Goal: Transaction & Acquisition: Obtain resource

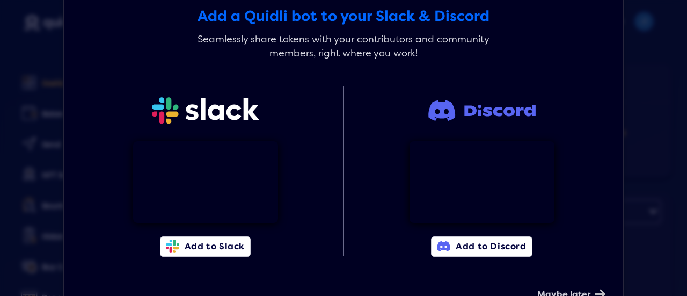
scroll to position [54, 0]
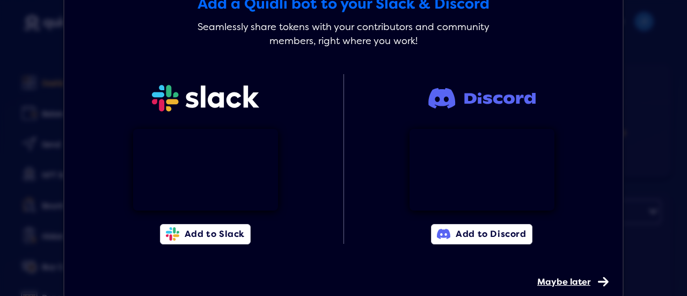
click at [598, 282] on icon at bounding box center [603, 281] width 11 height 9
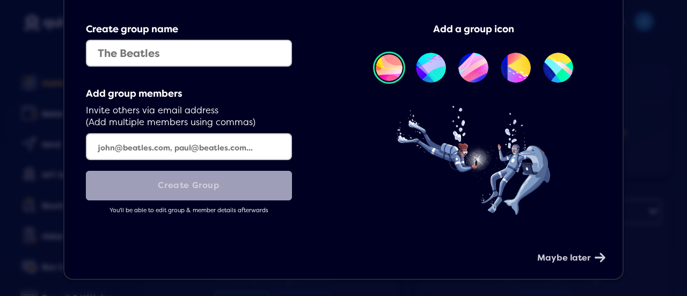
scroll to position [92, 0]
click at [589, 262] on div "Maybe later" at bounding box center [570, 249] width 64 height 26
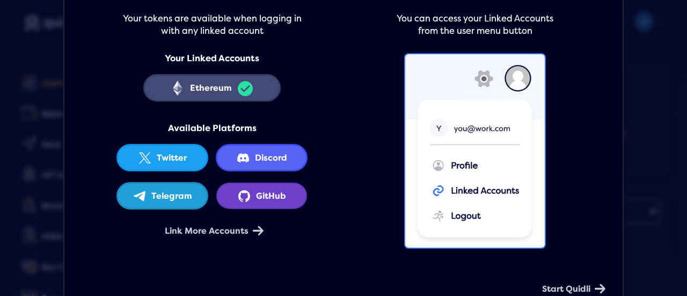
scroll to position [164, 0]
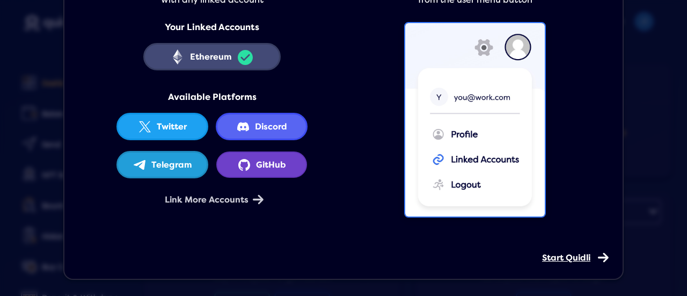
click at [579, 256] on span "Start Quidli" at bounding box center [566, 257] width 48 height 11
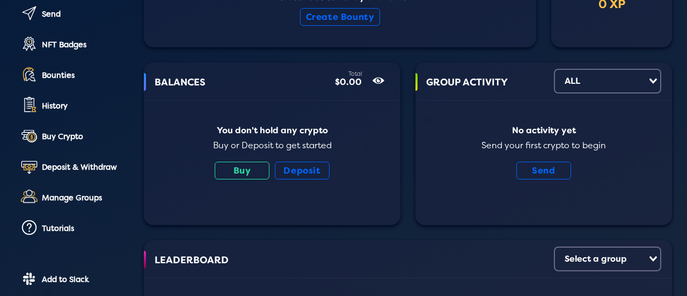
scroll to position [215, 0]
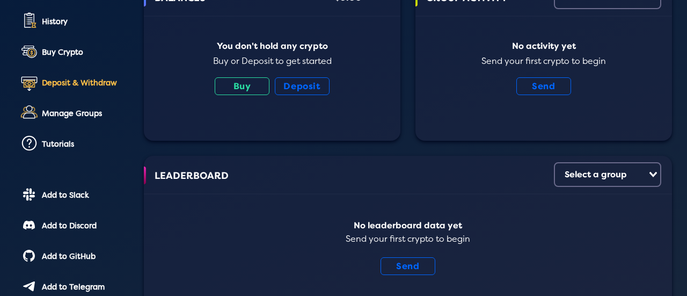
click at [73, 79] on div "Deposit & Withdraw" at bounding box center [85, 82] width 87 height 9
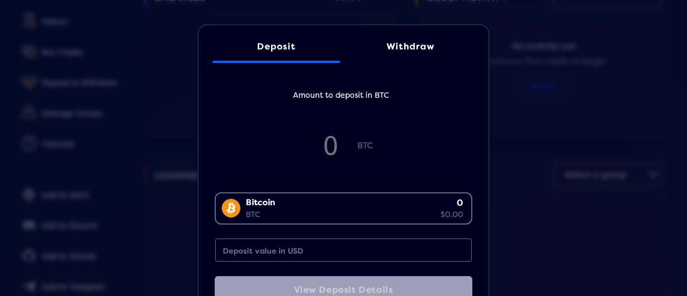
scroll to position [45, 0]
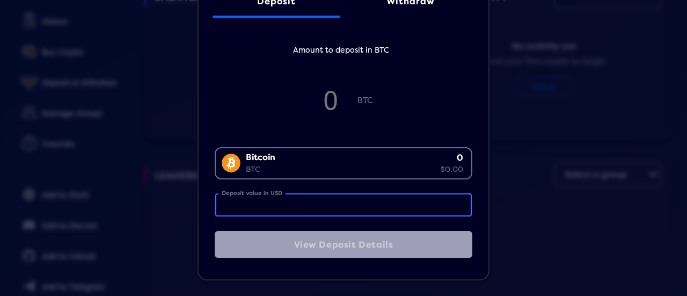
click at [289, 206] on input "Deposit value in USD" at bounding box center [343, 204] width 257 height 23
type input "1"
type input "0.000009"
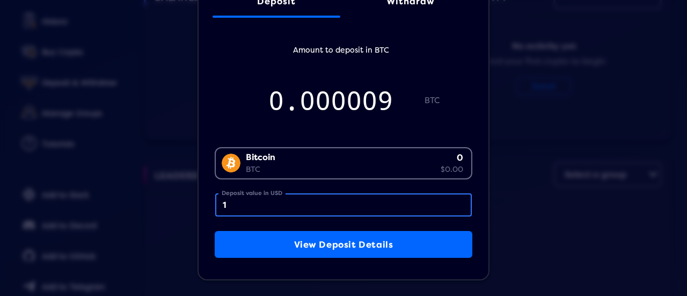
type input "10"
type input "0.000087"
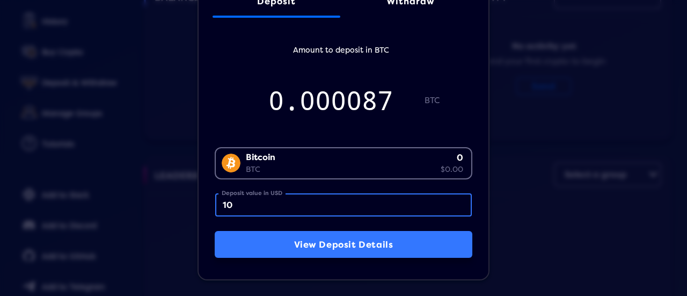
type input "10"
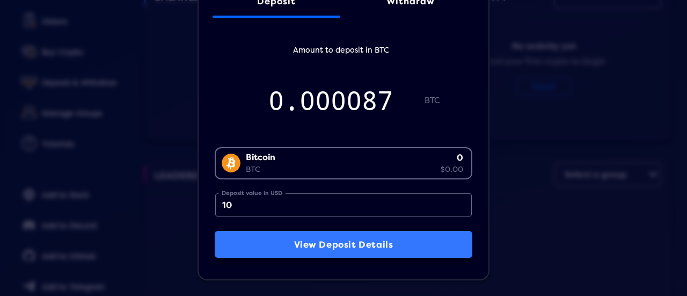
click at [349, 246] on button "View Deposit Details" at bounding box center [344, 244] width 258 height 27
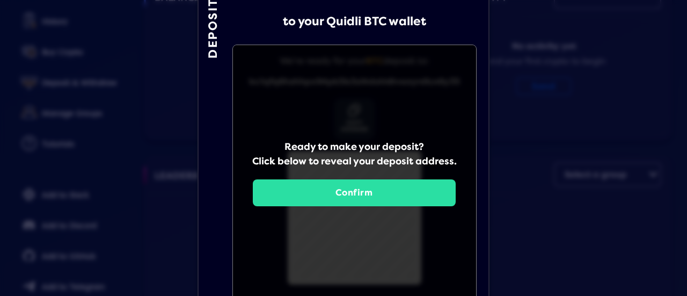
scroll to position [173, 0]
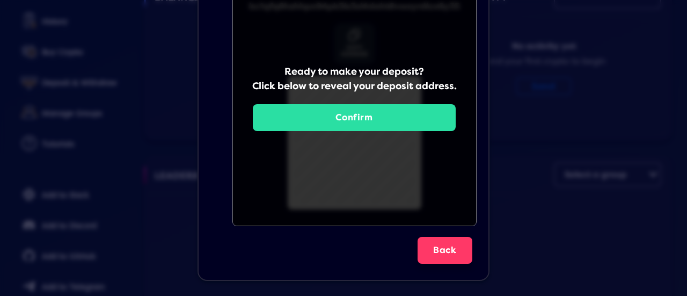
click at [438, 251] on button "Back" at bounding box center [445, 250] width 55 height 27
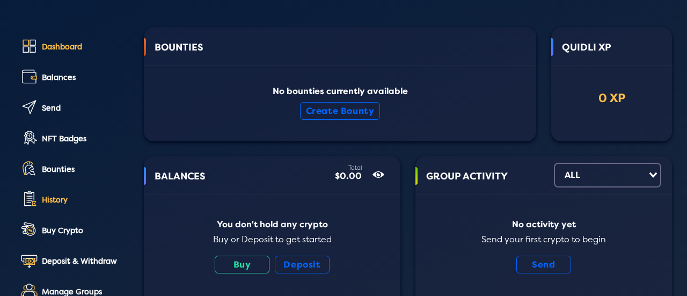
scroll to position [54, 0]
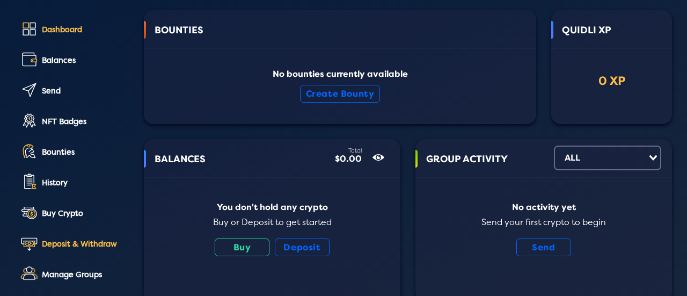
click at [70, 243] on div "Deposit & Withdraw" at bounding box center [85, 244] width 87 height 9
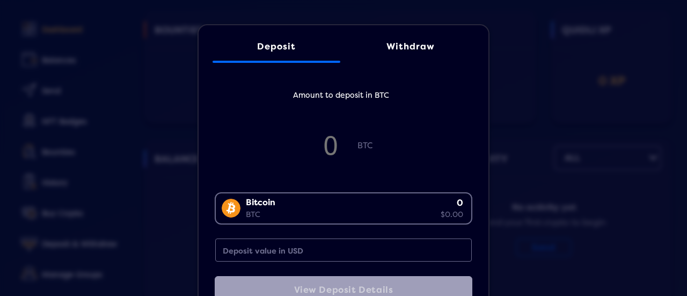
click at [351, 94] on h5 "Amount to deposit in BTC" at bounding box center [341, 100] width 258 height 28
click at [371, 90] on h5 "Amount to deposit in BTC" at bounding box center [341, 100] width 258 height 28
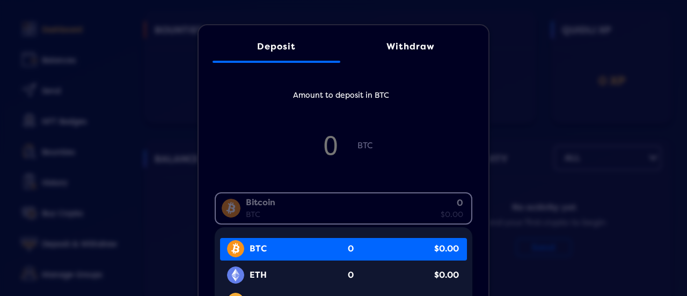
click at [341, 211] on div "Bitcoin BTC 0 $0.00" at bounding box center [341, 207] width 251 height 28
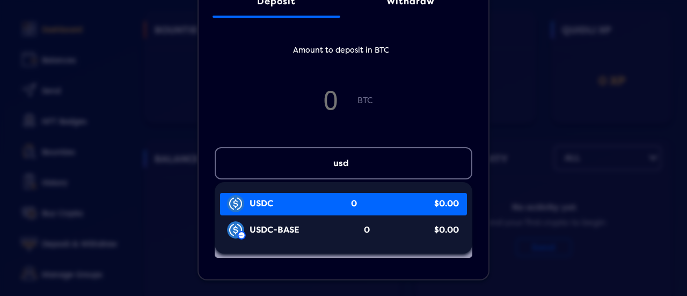
scroll to position [55, 0]
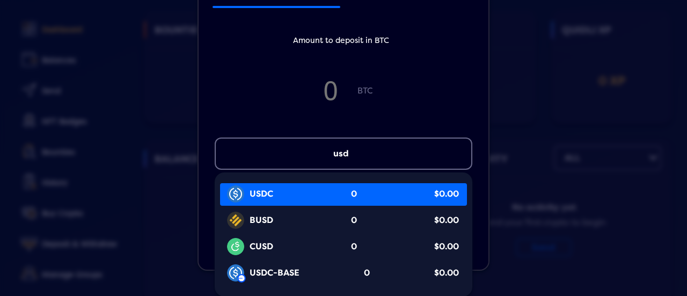
click at [252, 197] on span "USDC" at bounding box center [262, 194] width 24 height 12
type input "usd"
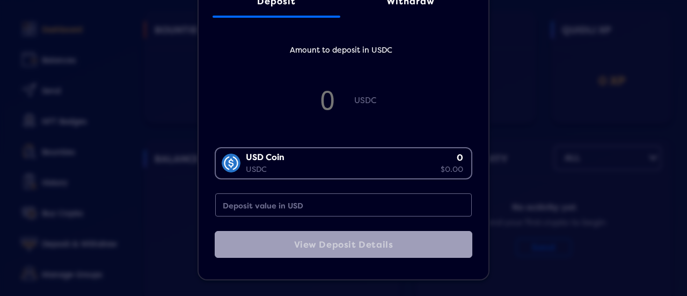
scroll to position [45, 0]
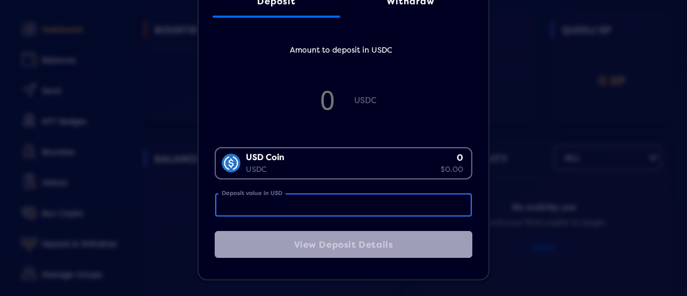
click at [338, 200] on input "Deposit value in USD" at bounding box center [343, 204] width 257 height 23
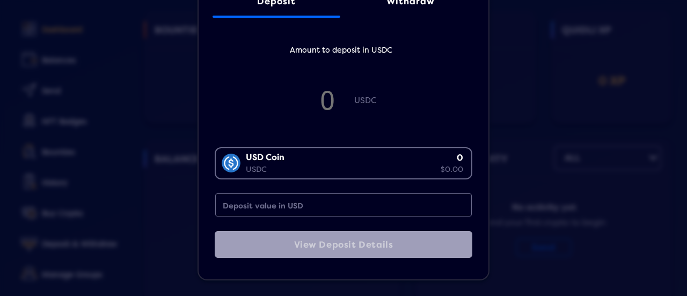
click at [327, 158] on div "USD Coin USDC 0 $0.00" at bounding box center [341, 162] width 251 height 28
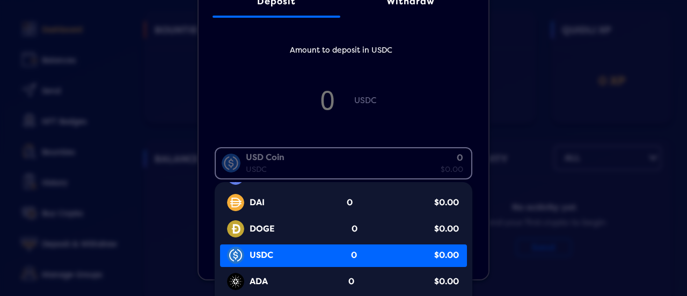
scroll to position [107, 0]
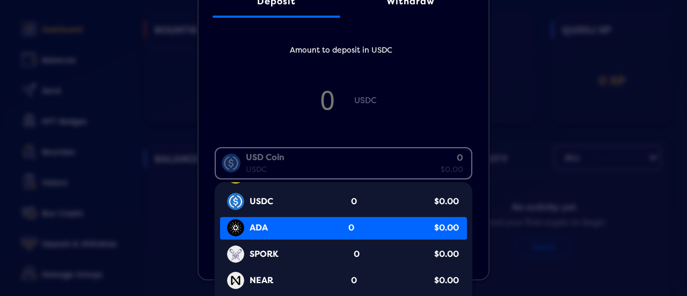
click at [267, 223] on div "ADA 0 $0.00" at bounding box center [347, 228] width 242 height 20
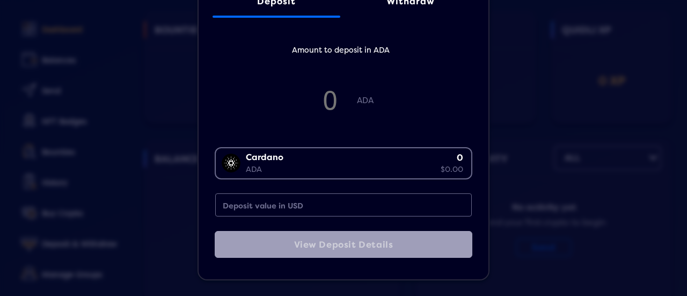
click at [352, 160] on div "[PERSON_NAME] 0 $0.00" at bounding box center [341, 162] width 251 height 28
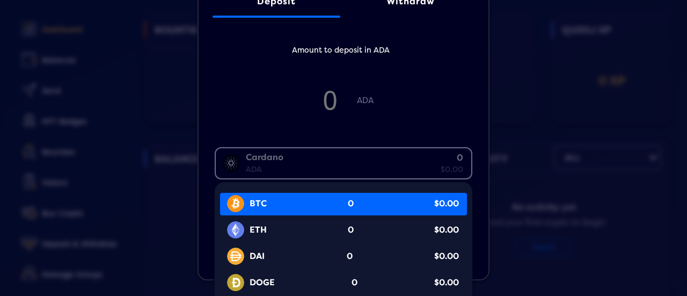
click at [360, 160] on input "Search for option" at bounding box center [341, 163] width 249 height 26
click at [546, 167] on div "Deposit Withdraw Amount to deposit in ADA [PERSON_NAME] ADA 0 $0.00 Loading... …" at bounding box center [343, 148] width 687 height 296
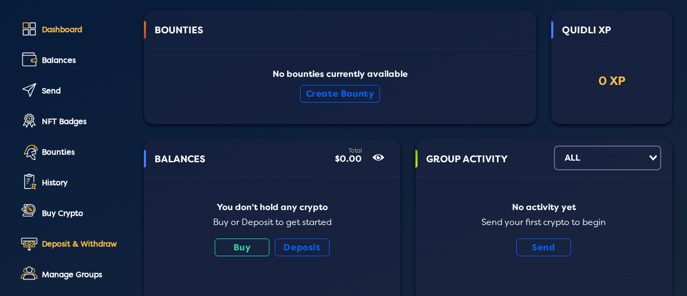
click at [54, 237] on link "Deposit & Withdraw" at bounding box center [73, 245] width 111 height 24
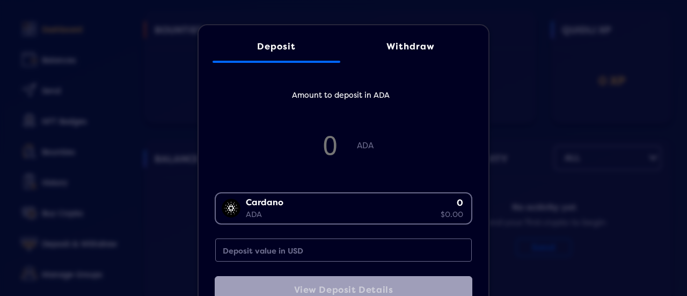
click at [316, 209] on div "[PERSON_NAME] 0 $0.00" at bounding box center [341, 207] width 251 height 28
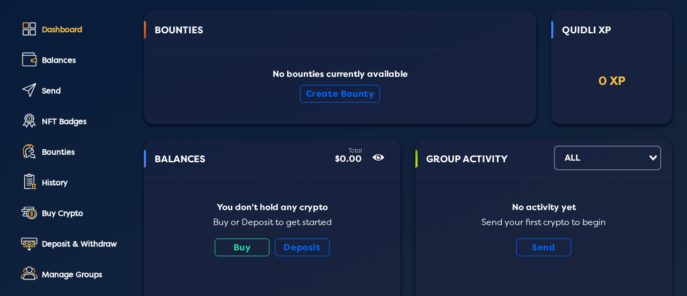
click at [522, 154] on div "Deposit Withdraw Amount to deposit in ADA [PERSON_NAME] ADA 0 $0.00 Loading... …" at bounding box center [343, 142] width 687 height 296
click at [90, 243] on div "Deposit & Withdraw" at bounding box center [85, 244] width 87 height 9
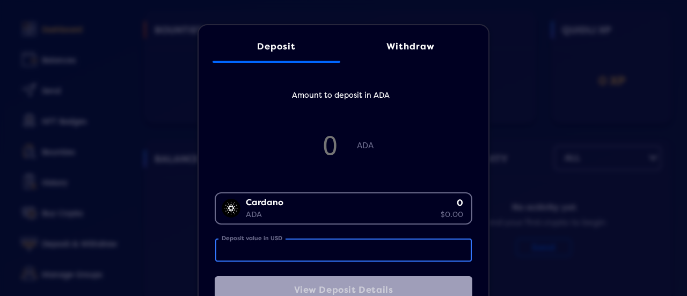
click at [306, 247] on input "Deposit value in USD" at bounding box center [343, 249] width 257 height 23
type input "10"
type input "11.6"
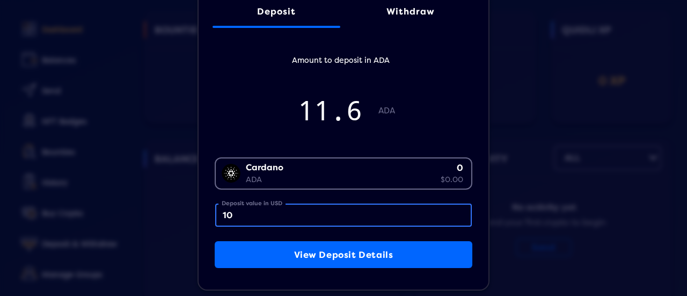
scroll to position [45, 0]
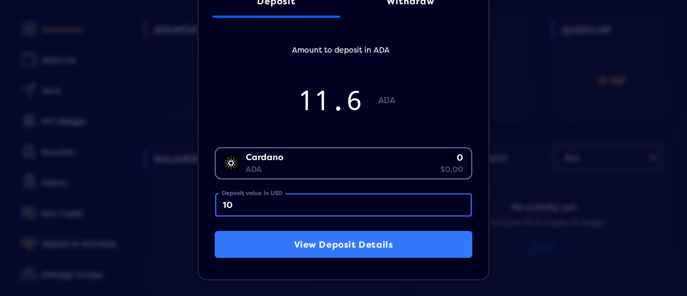
type input "10"
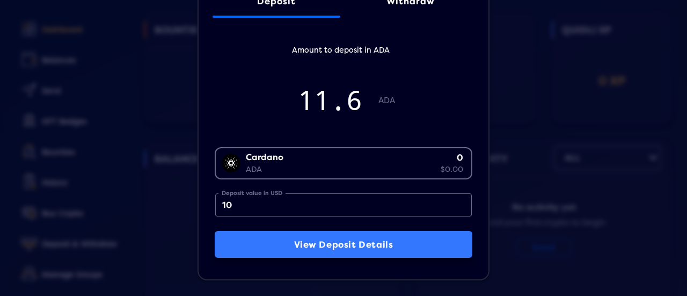
click at [371, 245] on button "View Deposit Details" at bounding box center [344, 244] width 258 height 27
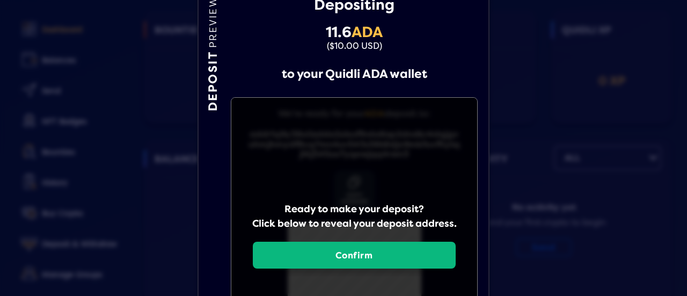
click at [359, 253] on button "Confirm" at bounding box center [355, 255] width 204 height 27
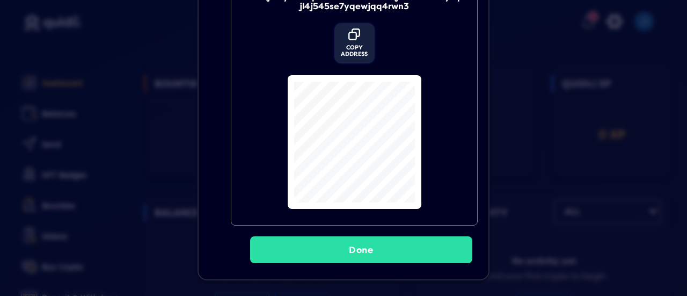
scroll to position [32, 0]
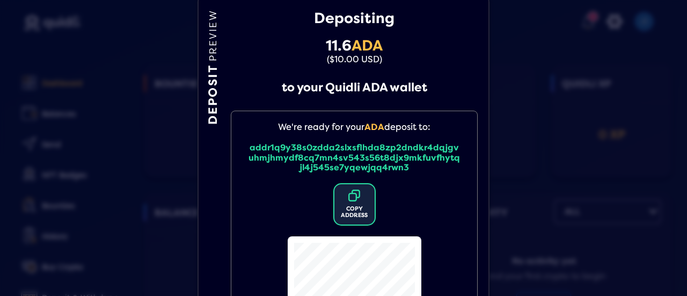
click at [343, 207] on div "COPY ADDRESS" at bounding box center [355, 212] width 40 height 13
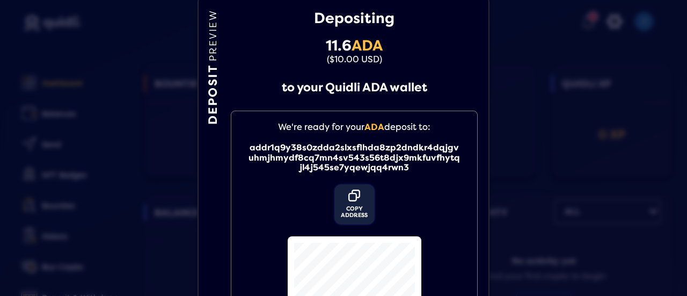
scroll to position [193, 0]
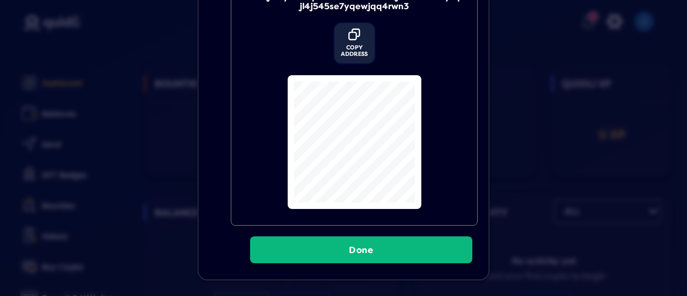
click at [356, 257] on button "Done" at bounding box center [361, 249] width 222 height 27
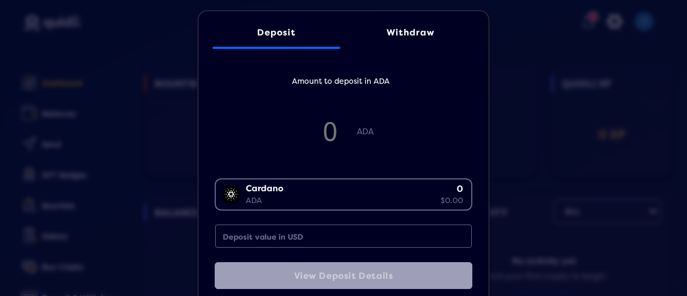
scroll to position [0, 0]
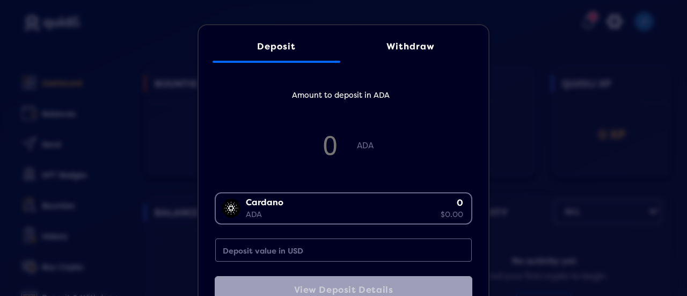
click at [52, 204] on div "Deposit Withdraw Amount to deposit in ADA [PERSON_NAME] ADA 0 $0.00 Loading... …" at bounding box center [343, 148] width 687 height 296
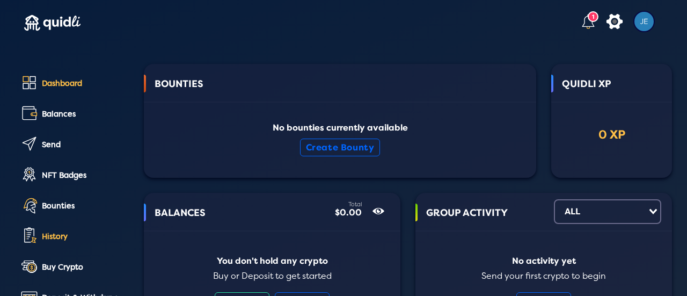
click at [46, 242] on link "History" at bounding box center [73, 237] width 111 height 24
select select "50"
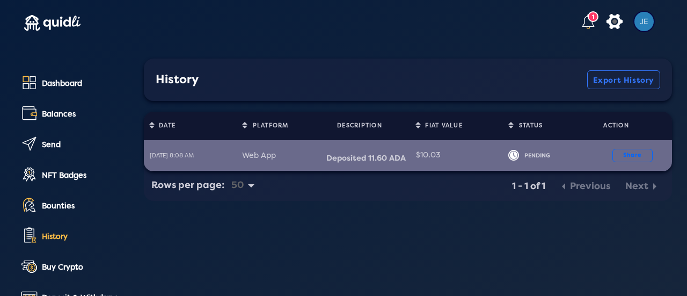
click at [358, 157] on div "Deposited 11.60 ADA" at bounding box center [369, 158] width 84 height 10
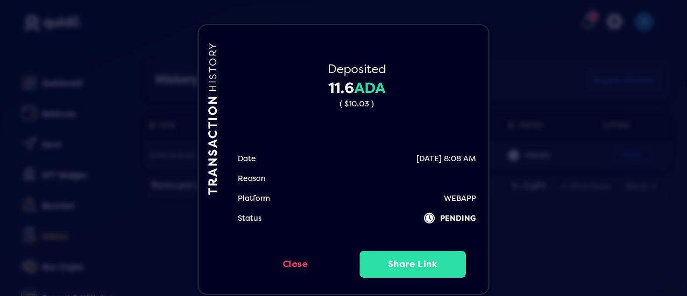
scroll to position [15, 0]
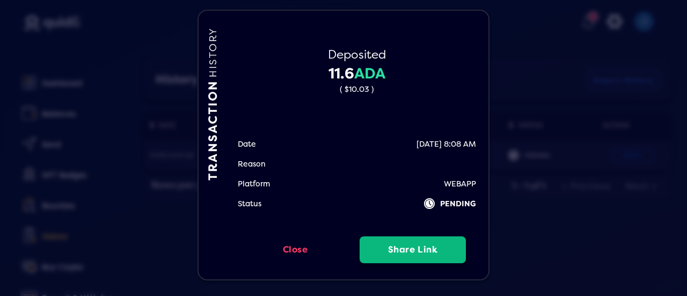
click at [397, 249] on button "Share Link" at bounding box center [413, 249] width 106 height 27
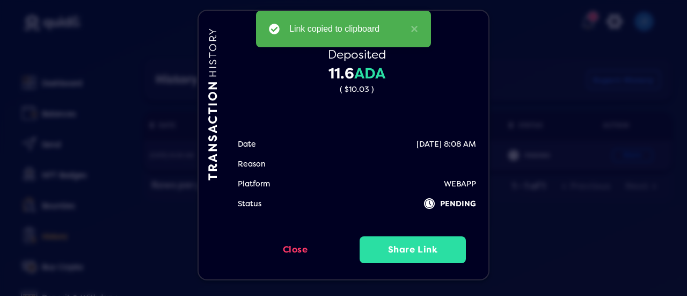
click at [421, 28] on div "Link copied to clipboard ×" at bounding box center [343, 29] width 175 height 37
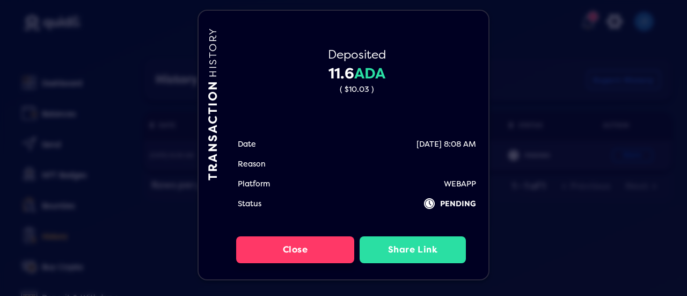
click at [301, 252] on button "Close" at bounding box center [295, 249] width 118 height 27
